Goal: Information Seeking & Learning: Learn about a topic

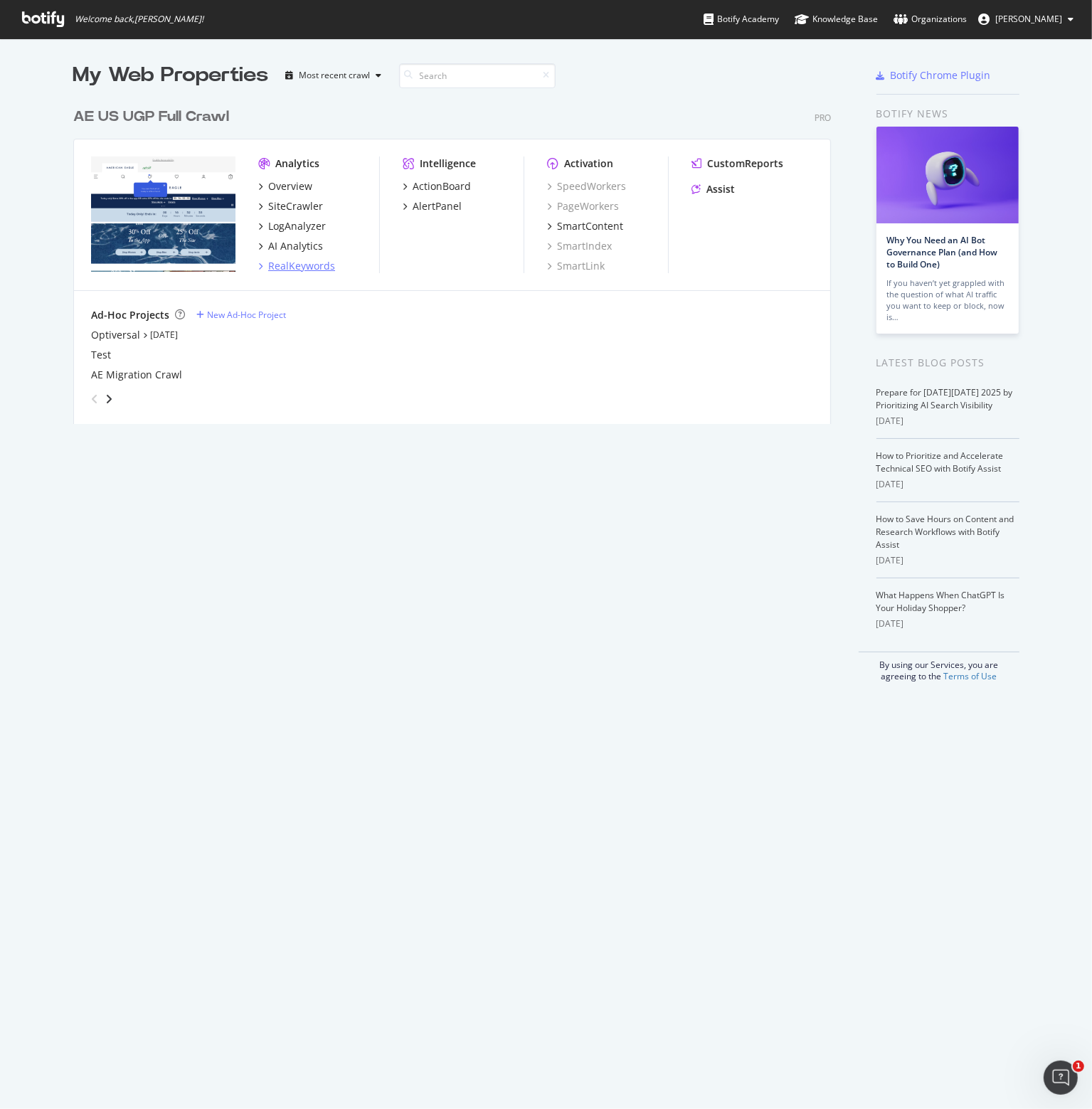
click at [296, 265] on div "RealKeywords" at bounding box center [302, 266] width 67 height 15
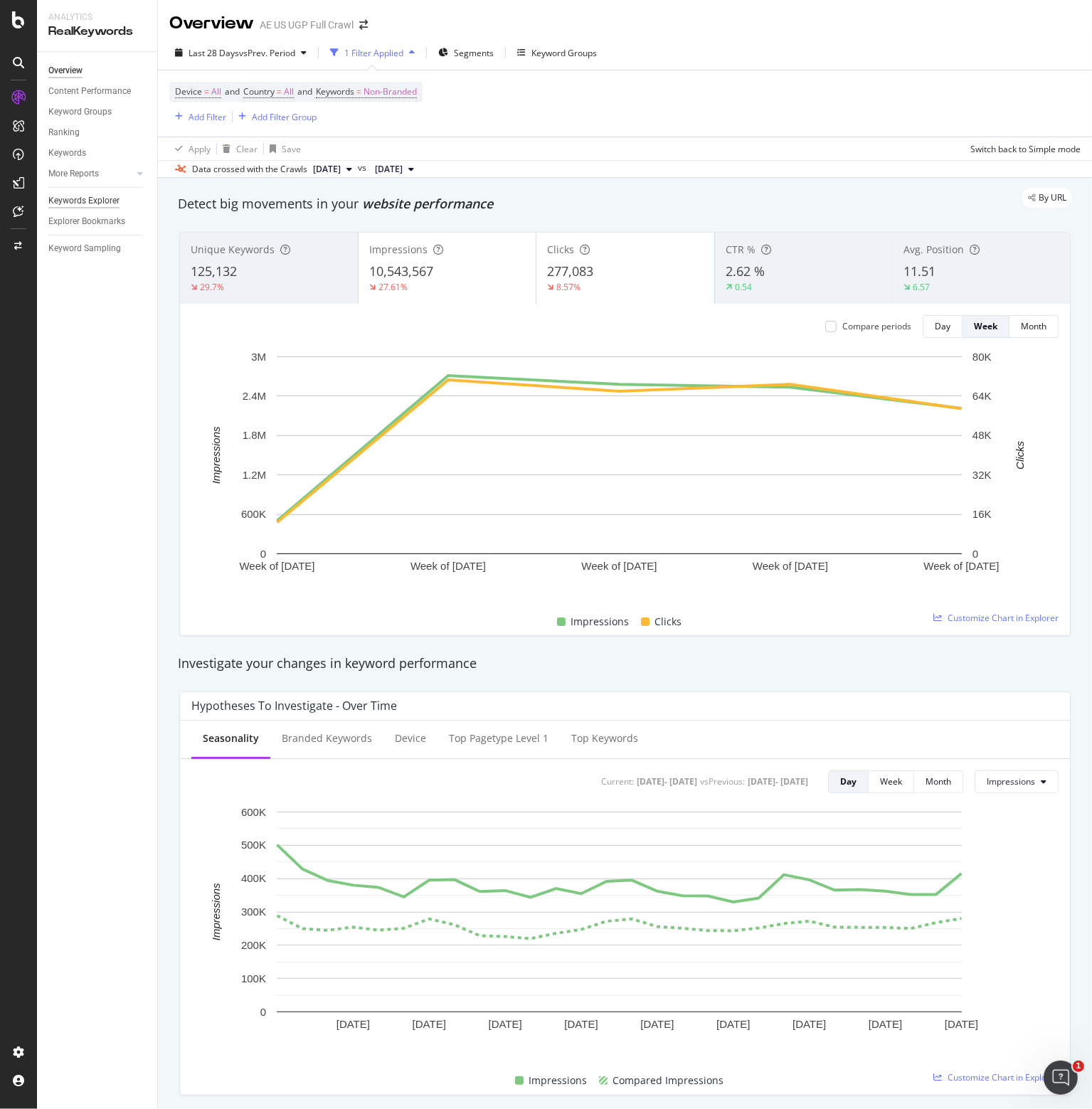
click at [85, 202] on div "Keywords Explorer" at bounding box center [83, 201] width 71 height 15
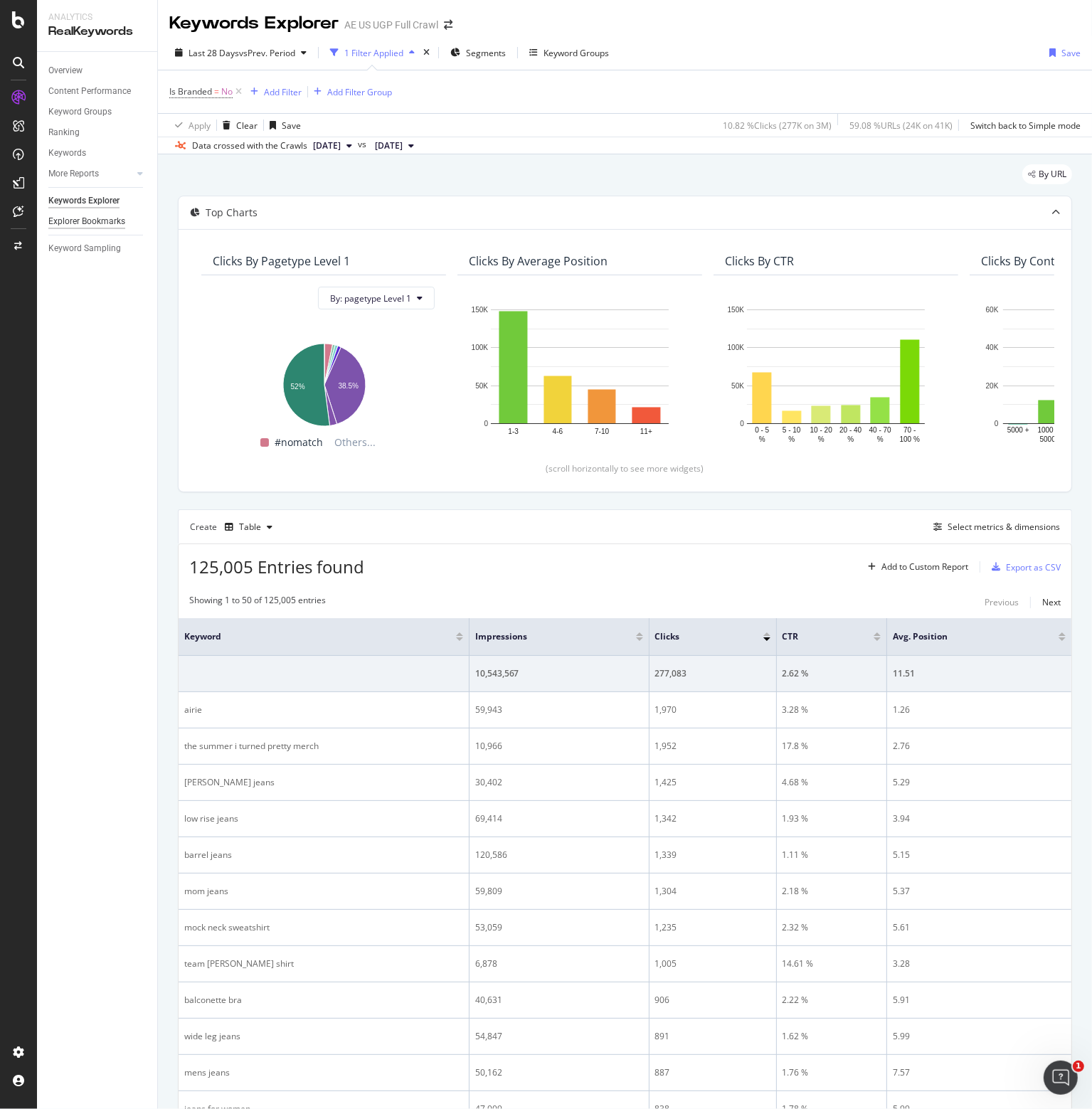
click at [77, 221] on div "Explorer Bookmarks" at bounding box center [87, 221] width 77 height 15
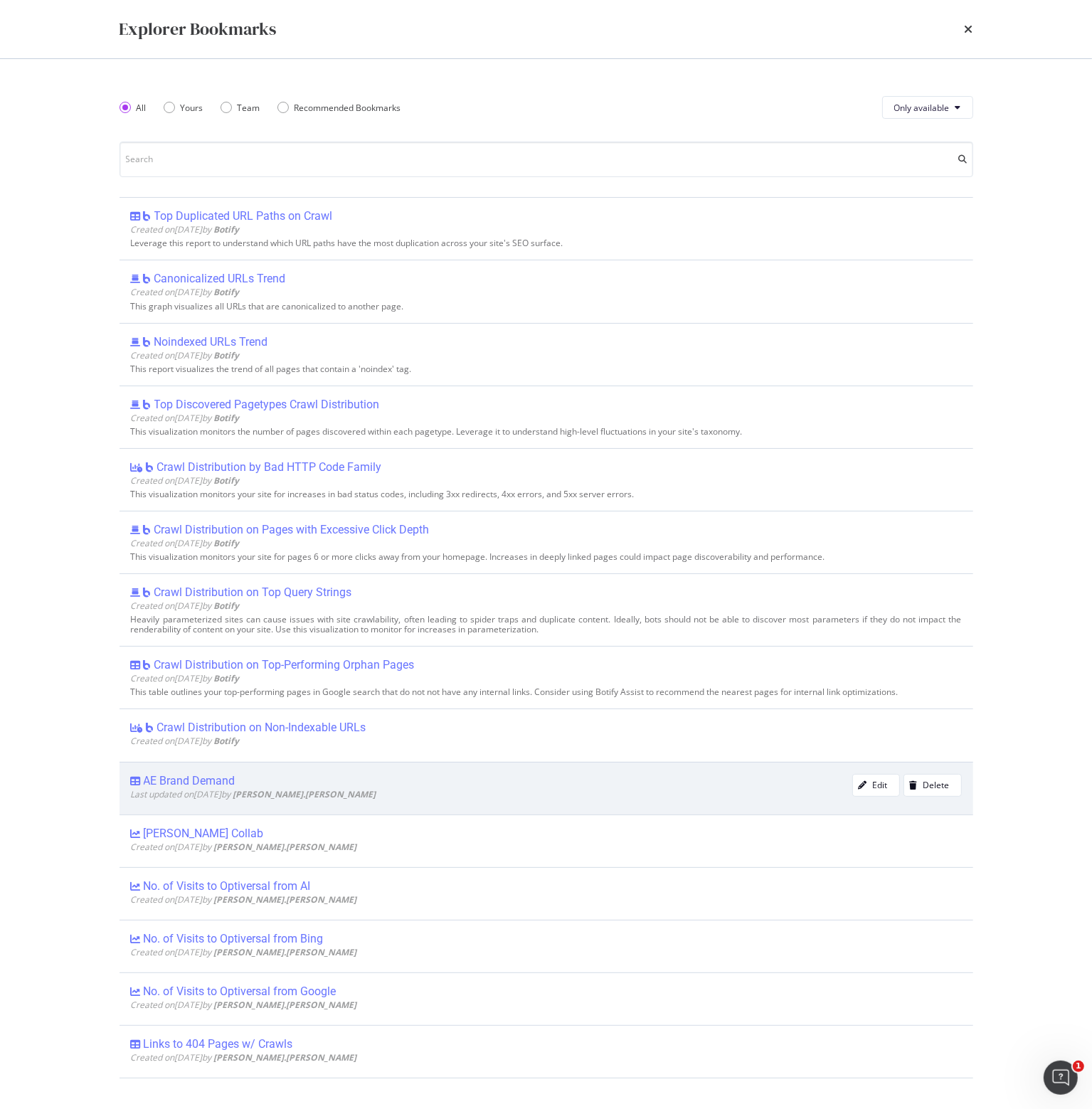
click at [196, 780] on div "AE Brand Demand" at bounding box center [190, 781] width 92 height 15
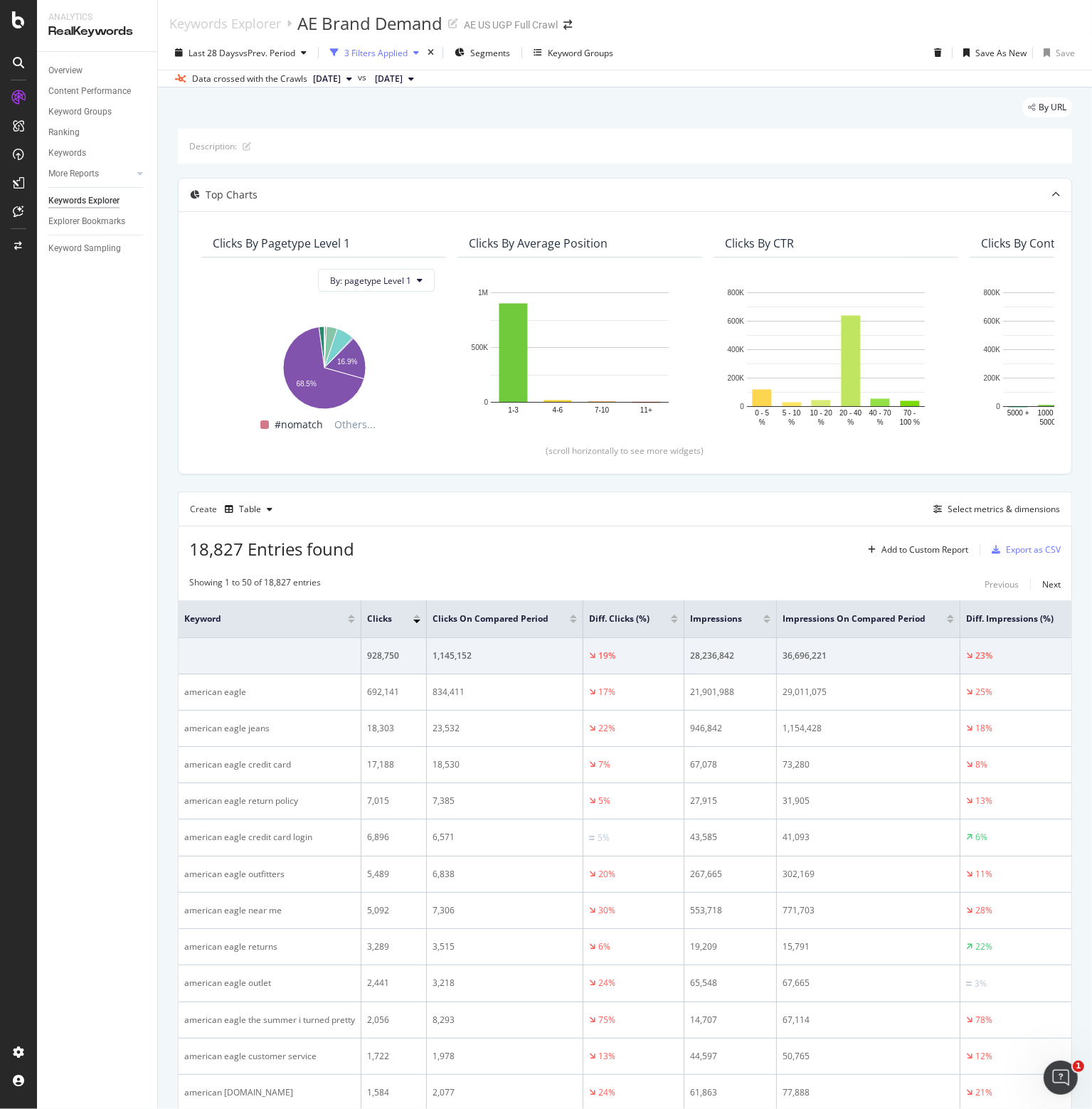
click at [389, 45] on div "3 Filters Applied" at bounding box center [374, 52] width 100 height 21
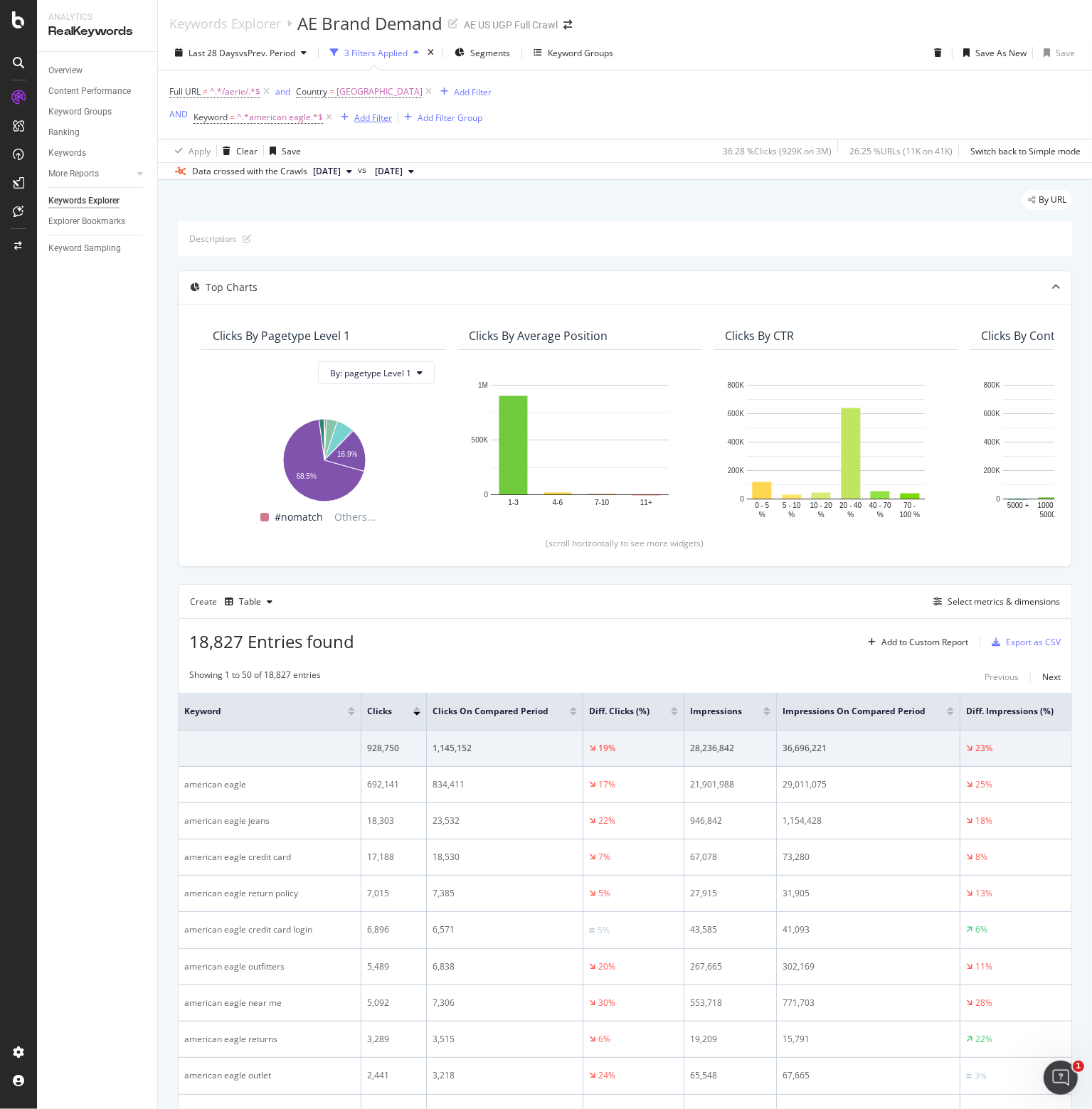
click at [371, 117] on div "Add Filter" at bounding box center [373, 118] width 38 height 12
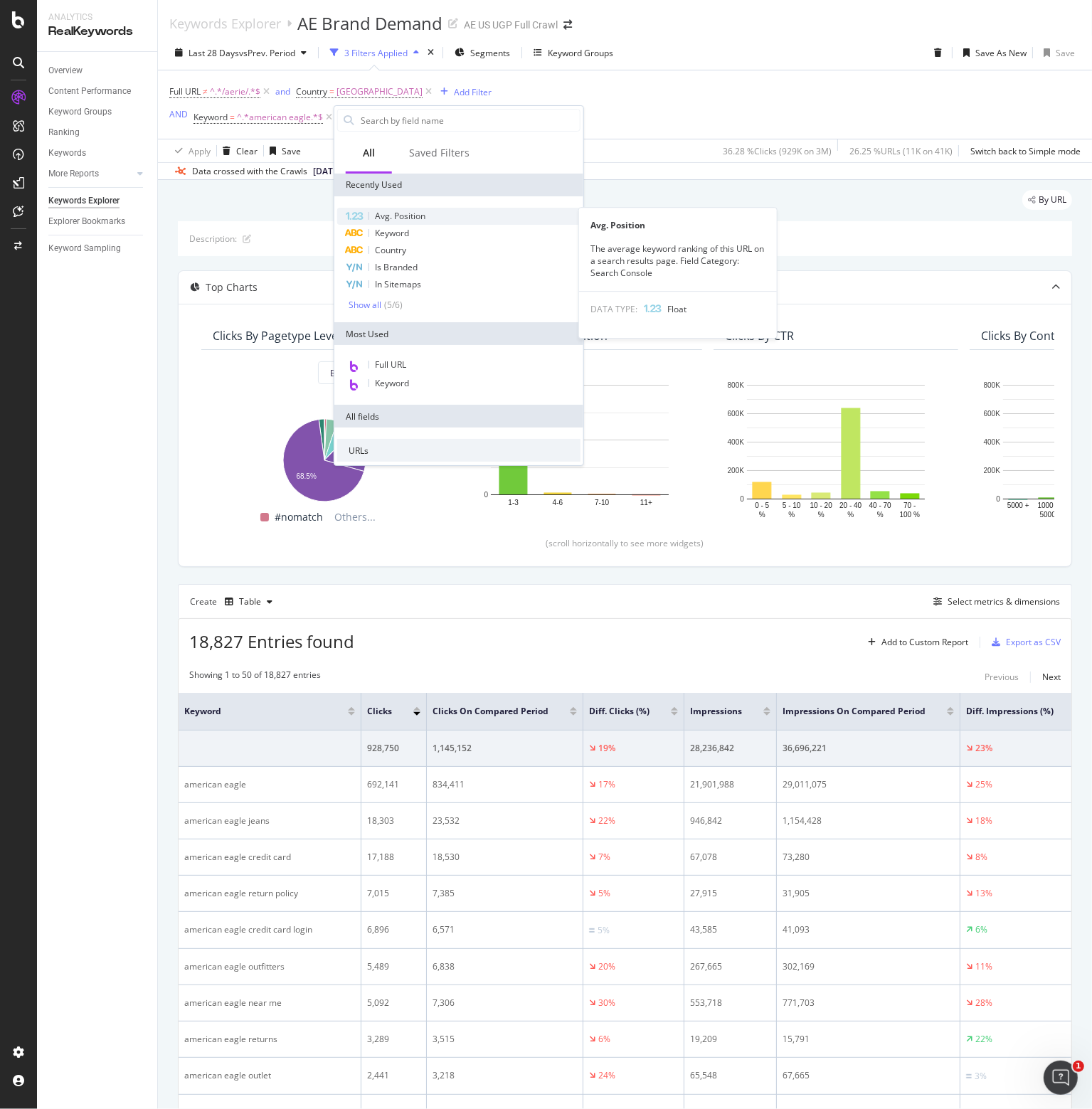
click at [398, 214] on span "Avg. Position" at bounding box center [400, 216] width 51 height 12
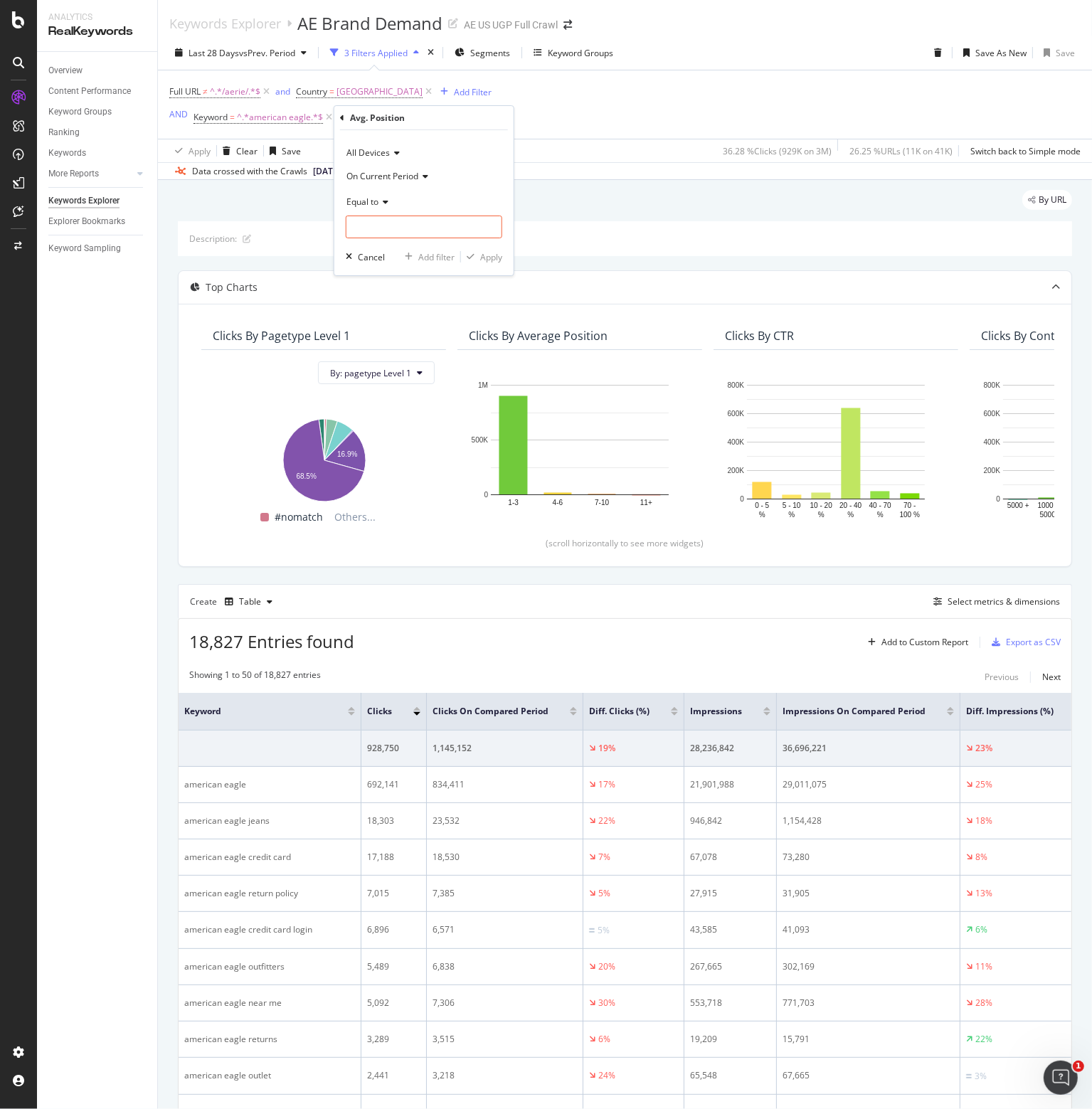
click at [376, 196] on span "Equal to" at bounding box center [362, 202] width 32 height 12
click at [374, 262] on span "Less than" at bounding box center [371, 268] width 38 height 12
click at [369, 223] on input "number" at bounding box center [424, 226] width 156 height 23
type input "11"
click at [492, 256] on div "Apply" at bounding box center [492, 257] width 22 height 12
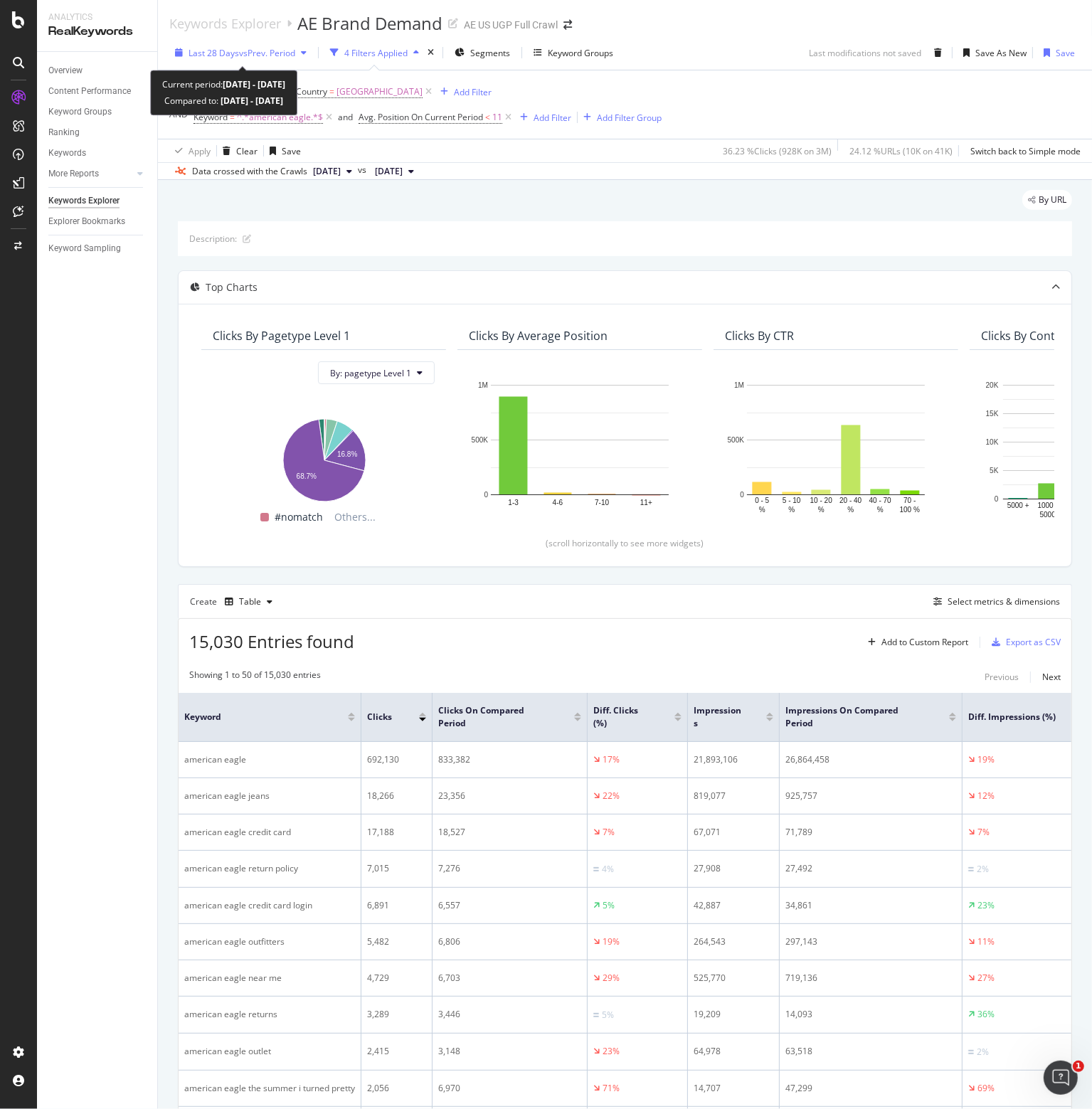
click at [242, 53] on span "vs Prev. Period" at bounding box center [268, 53] width 57 height 12
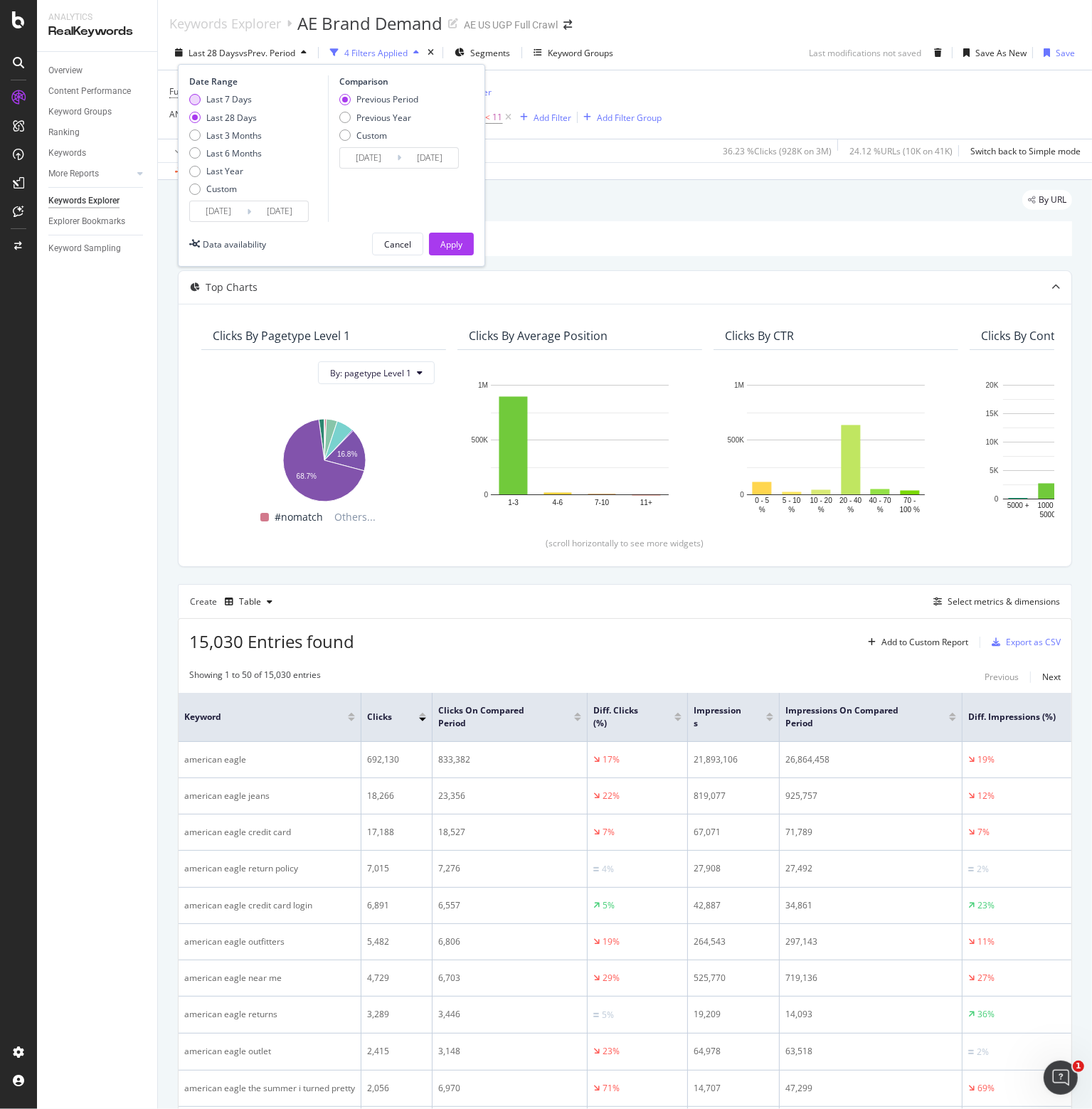
click at [227, 93] on div "Last 7 Days" at bounding box center [229, 99] width 45 height 12
type input "[DATE]"
click at [211, 208] on input "[DATE]" at bounding box center [218, 211] width 57 height 20
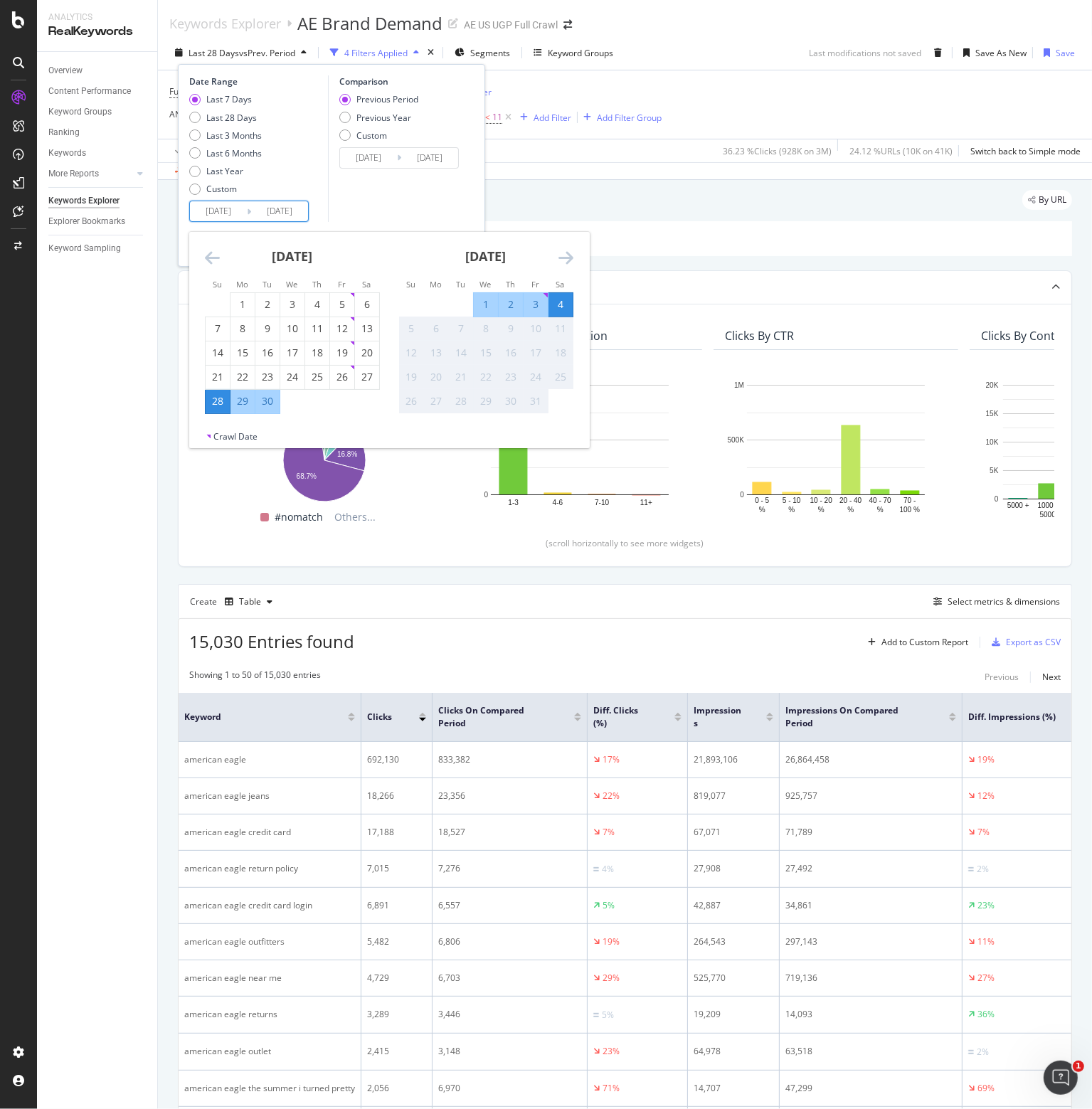
click at [215, 400] on div "28" at bounding box center [218, 401] width 24 height 15
click at [567, 304] on div "4" at bounding box center [561, 304] width 24 height 15
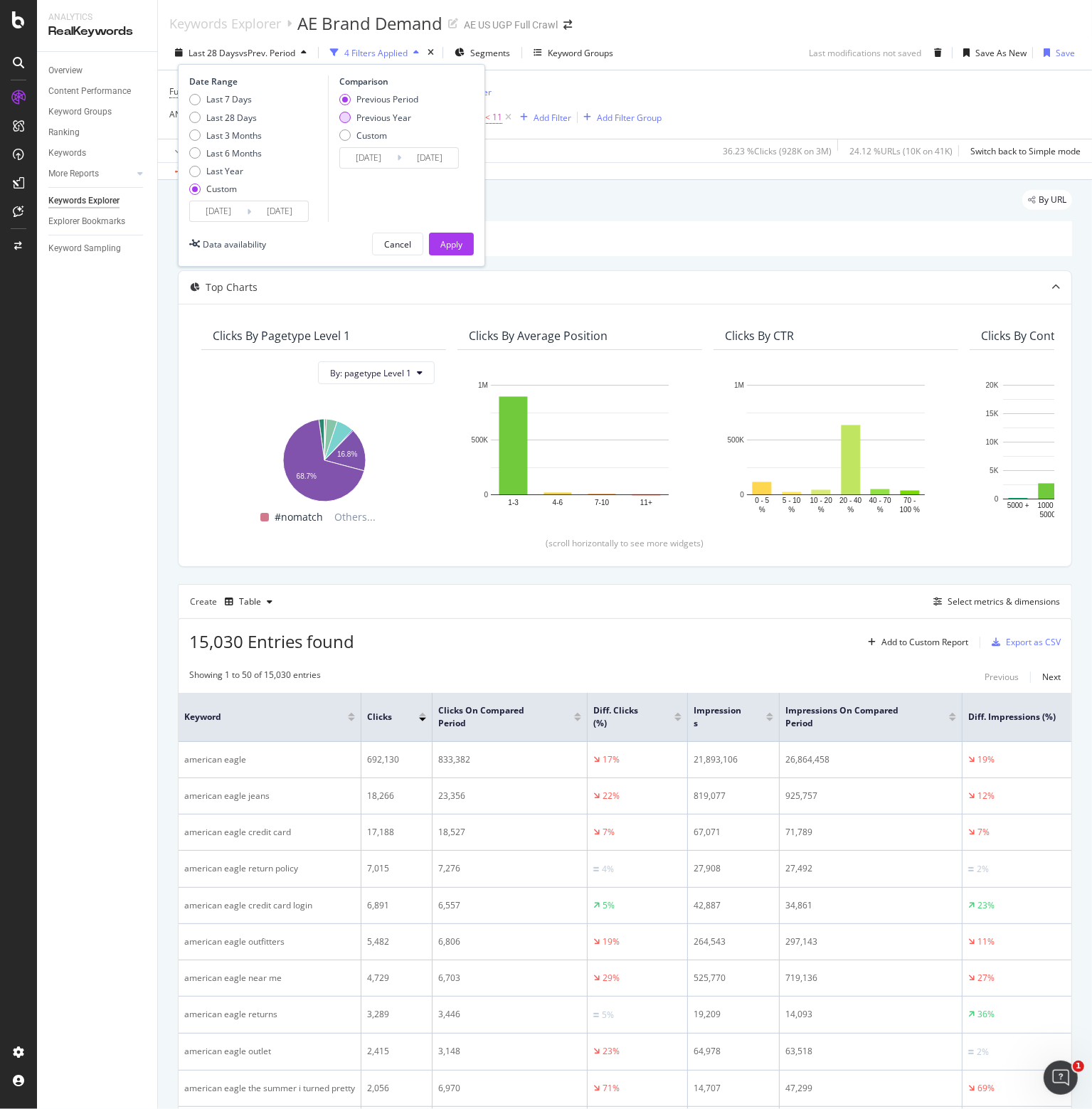
click at [393, 112] on div "Previous Year" at bounding box center [384, 118] width 55 height 12
type input "[DATE]"
click at [439, 236] on button "Apply" at bounding box center [451, 244] width 45 height 23
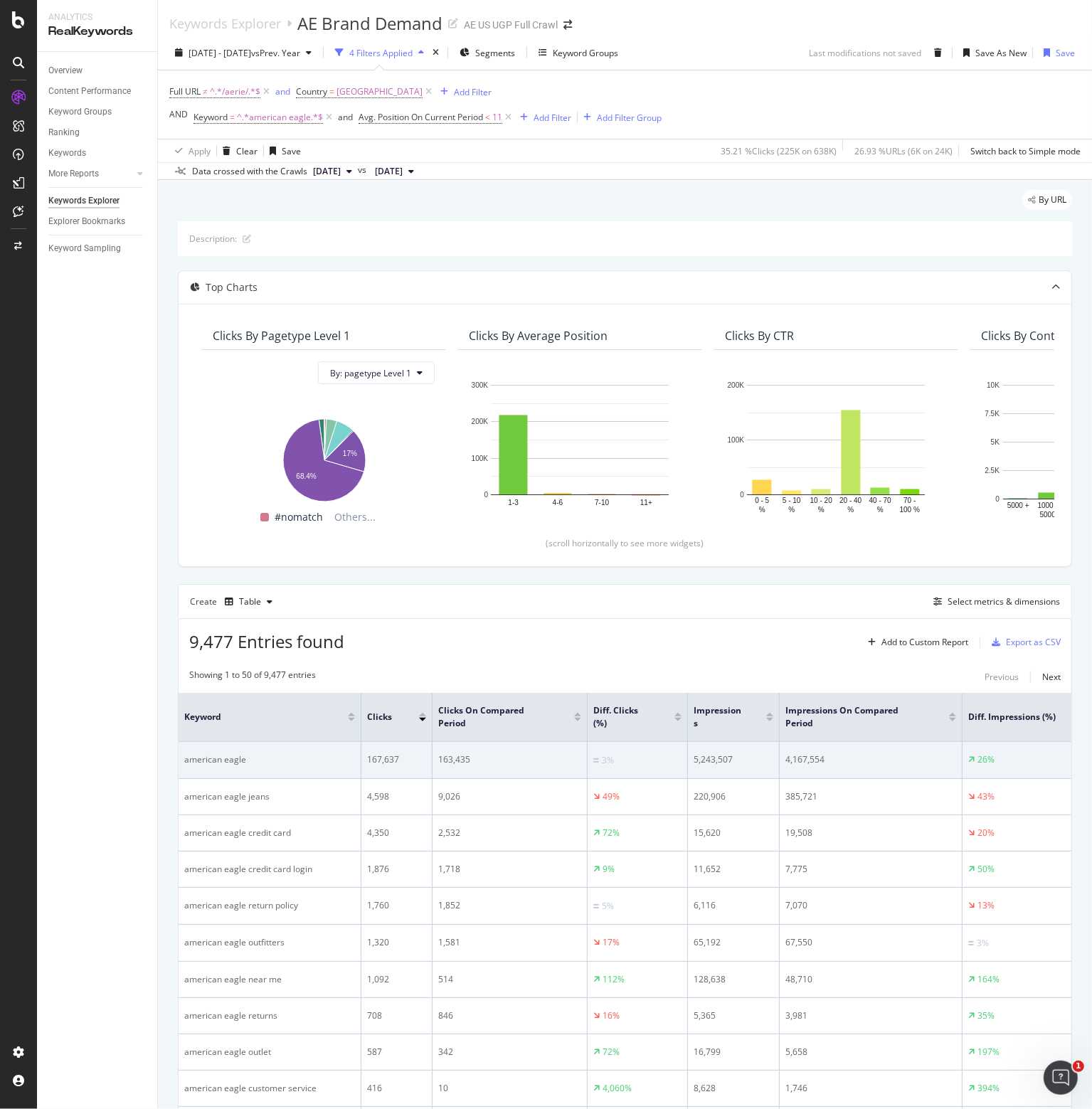
click at [710, 757] on div "5,243,507" at bounding box center [733, 759] width 80 height 13
copy div "5,243,507"
click at [811, 758] on div "4,167,554" at bounding box center [871, 759] width 171 height 13
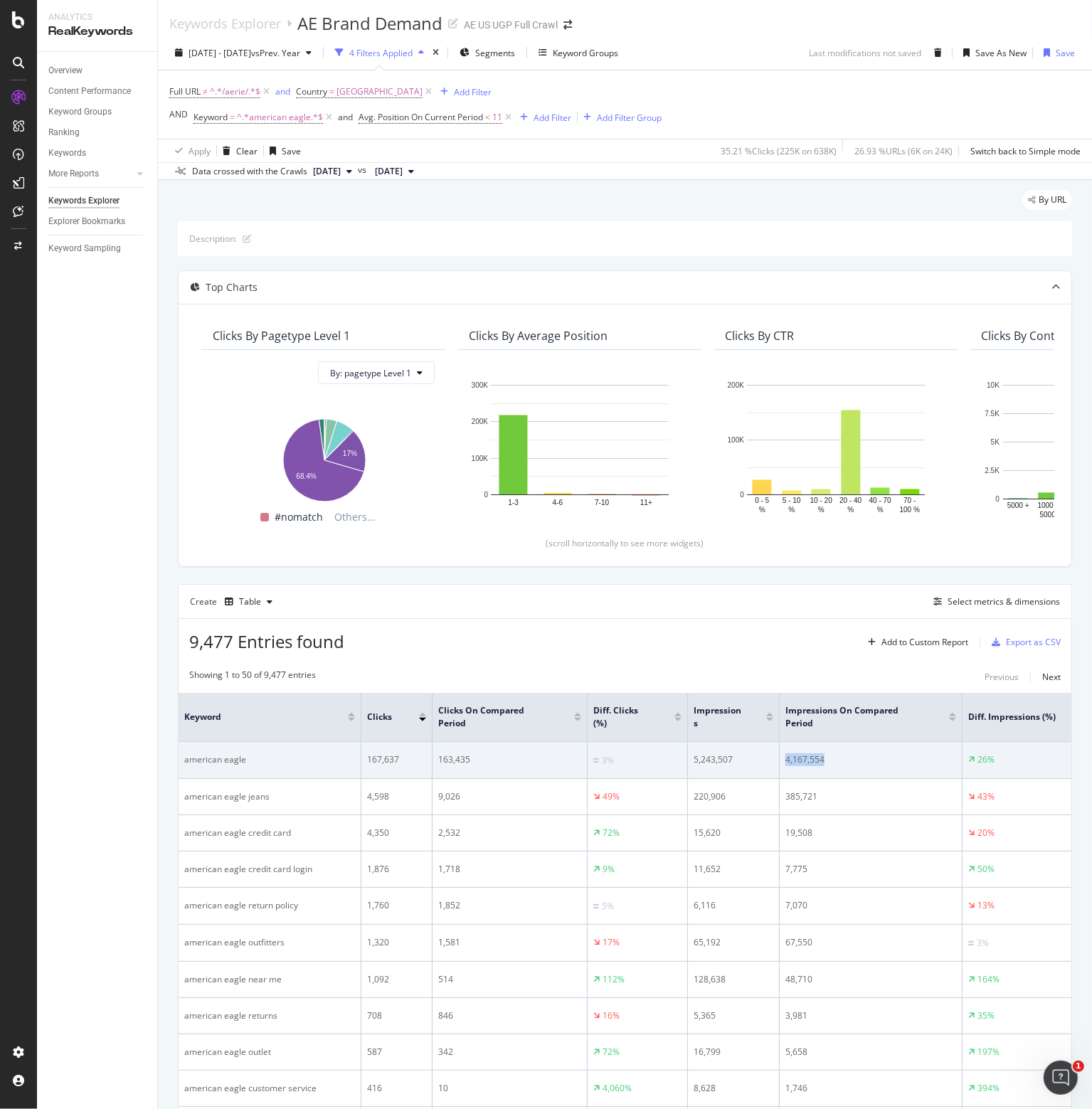
click at [811, 758] on div "4,167,554" at bounding box center [871, 759] width 171 height 13
copy div "4,167,554"
